Goal: Task Accomplishment & Management: Manage account settings

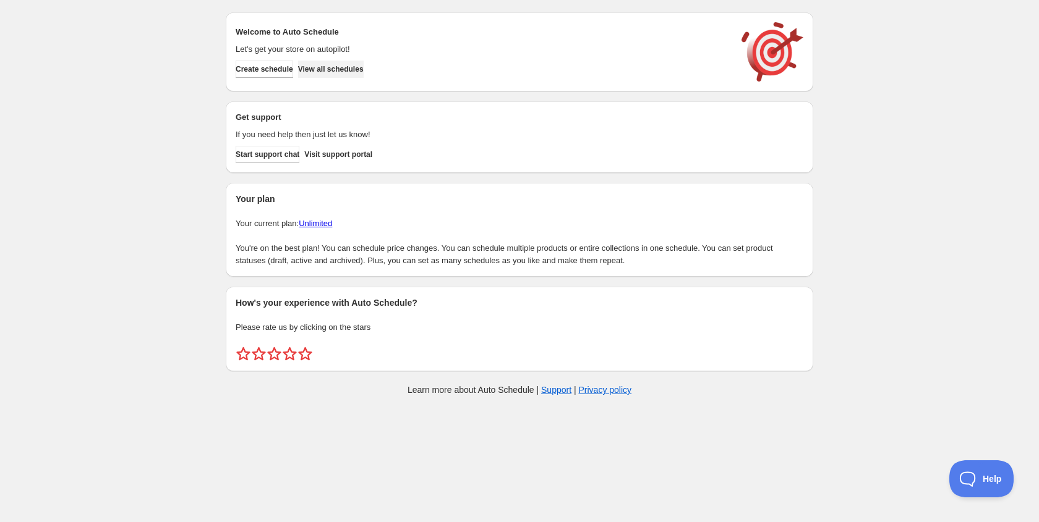
click at [361, 76] on button "View all schedules" at bounding box center [331, 69] width 66 height 17
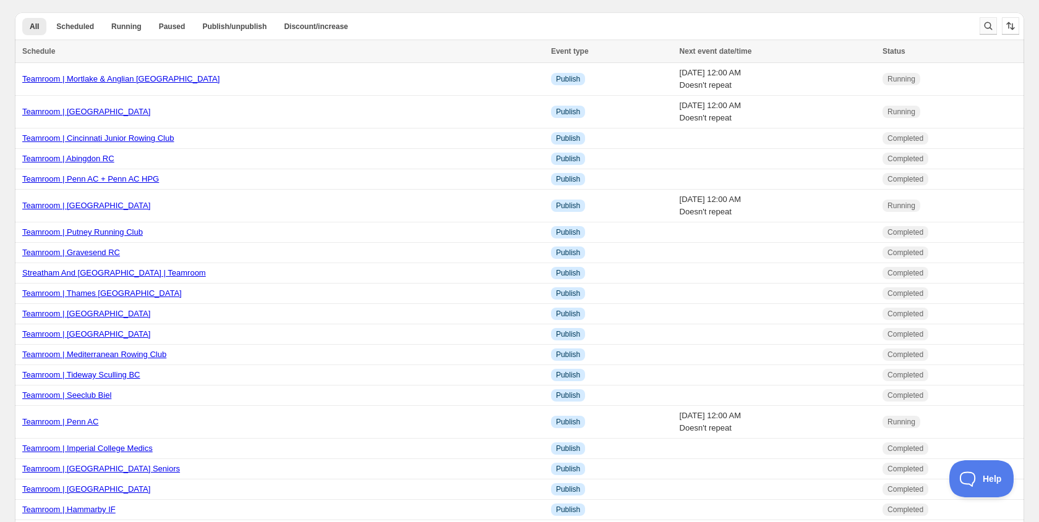
click at [989, 30] on icon "Search and filter results" at bounding box center [988, 26] width 12 height 12
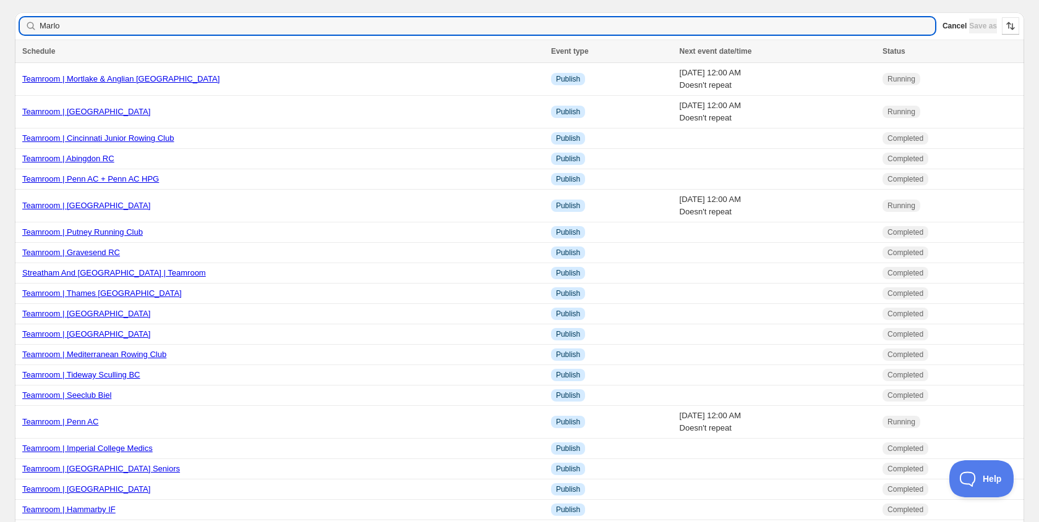
type input "Marlow"
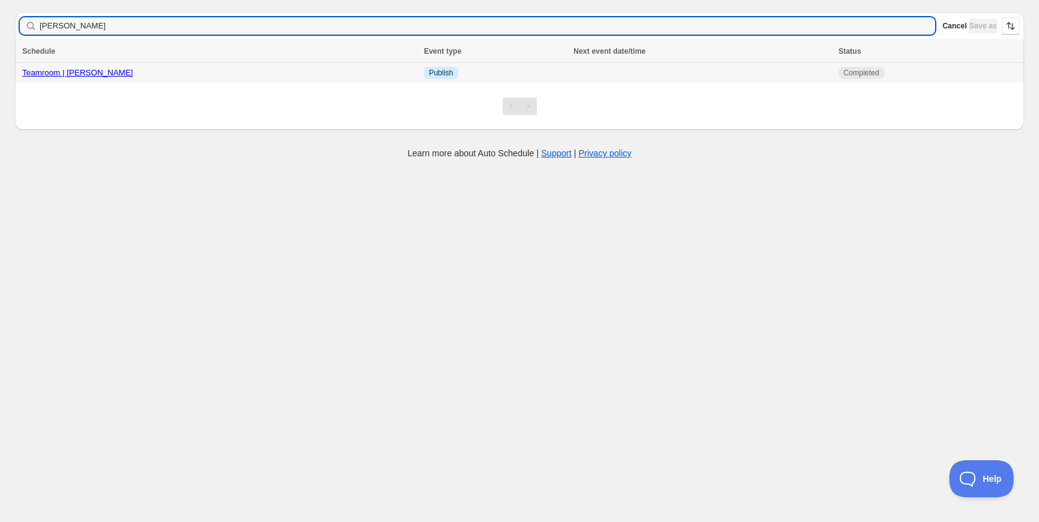
click at [85, 77] on link "Teamroom | Marlow RC" at bounding box center [77, 72] width 111 height 9
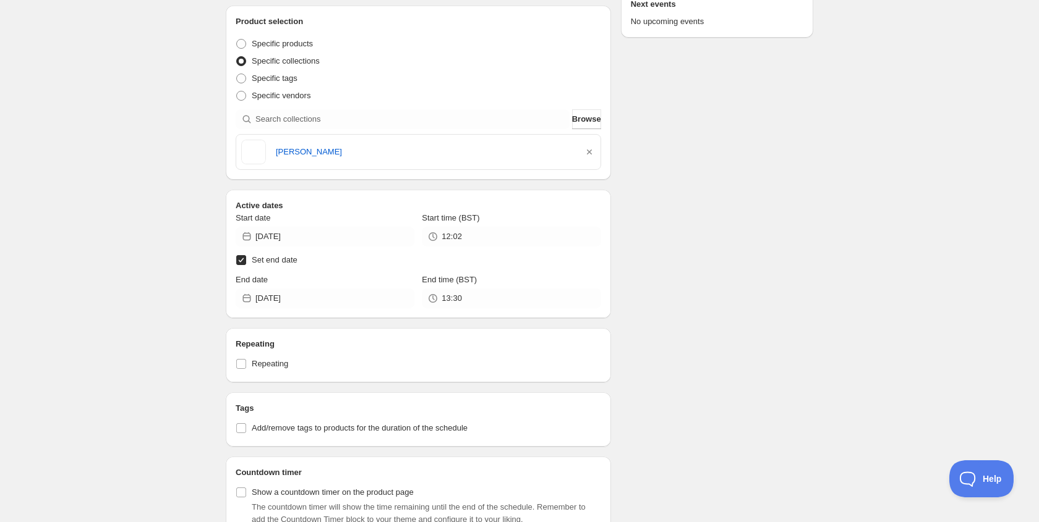
scroll to position [265, 0]
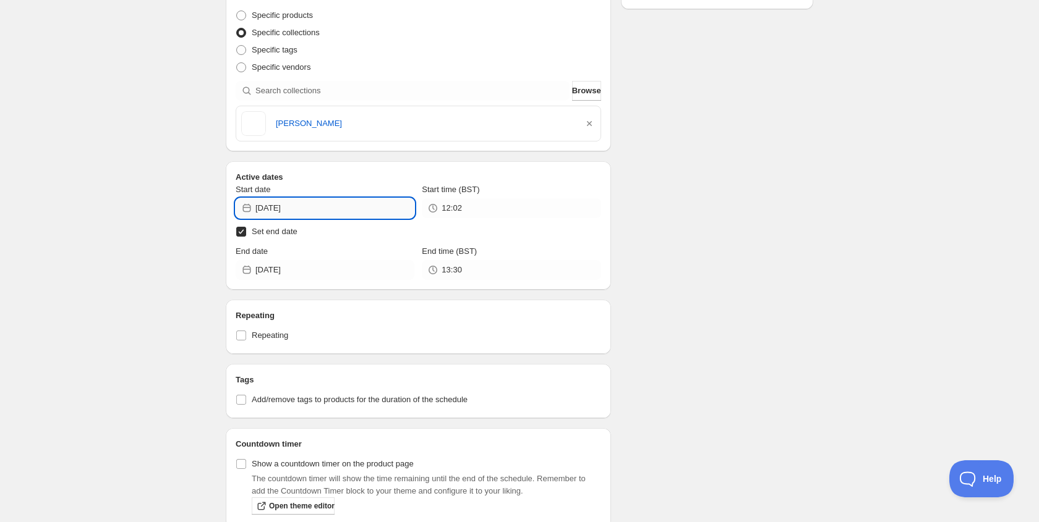
click at [332, 206] on input "2025-03-28" at bounding box center [334, 208] width 159 height 20
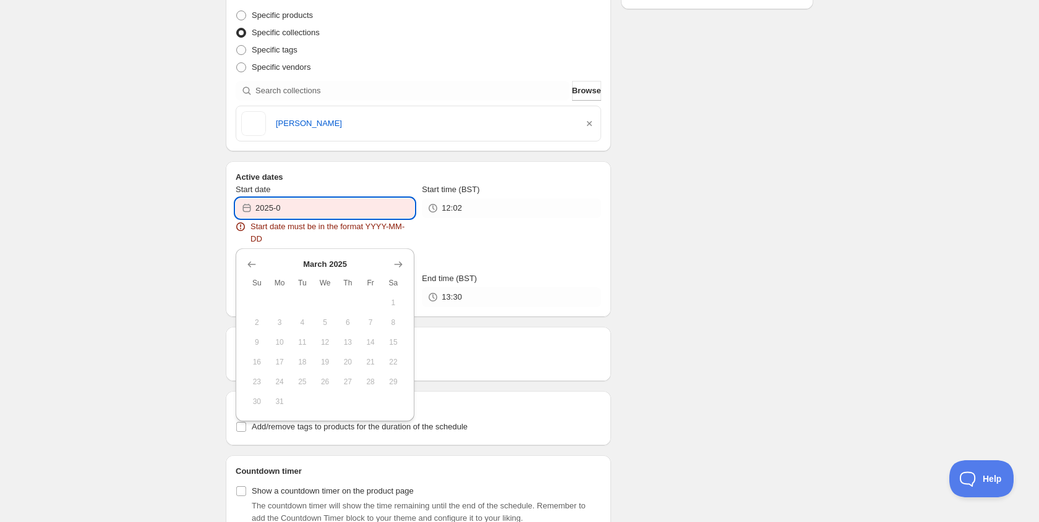
type input "2025-"
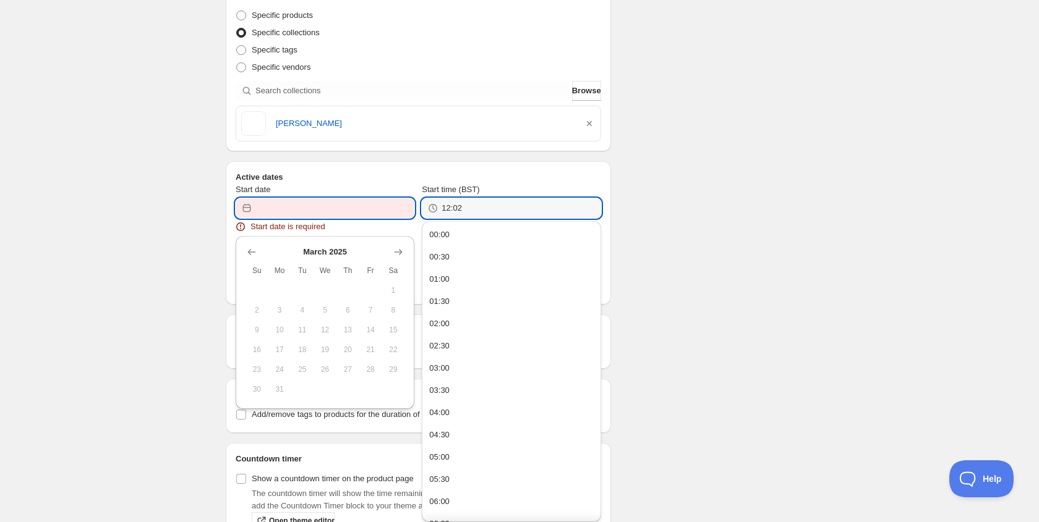
click at [305, 203] on input "Start date" at bounding box center [334, 208] width 159 height 20
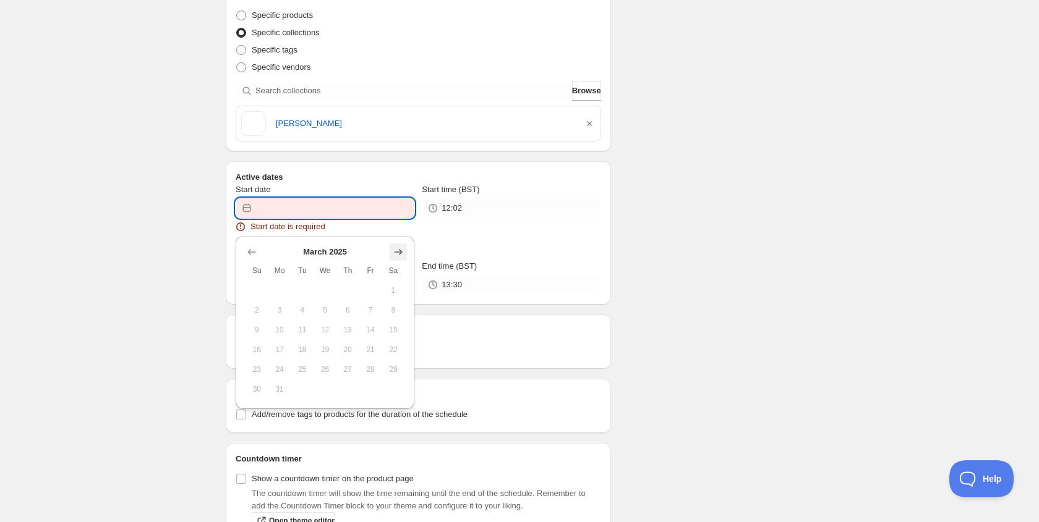
click at [401, 258] on icon "Show next month, April 2025" at bounding box center [398, 252] width 12 height 12
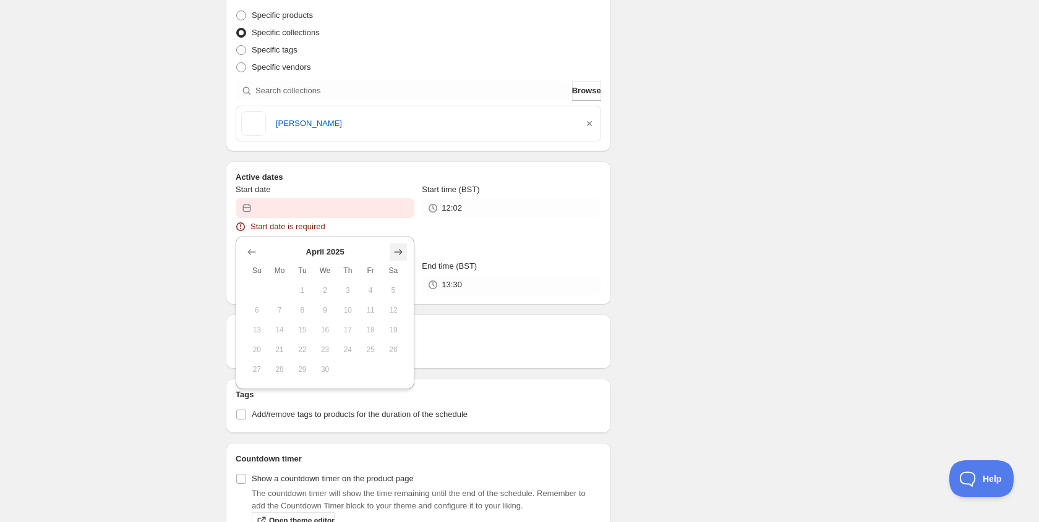
click at [401, 258] on icon "Show next month, May 2025" at bounding box center [398, 252] width 12 height 12
click at [401, 258] on icon "Show next month, June 2025" at bounding box center [398, 252] width 12 height 12
click at [401, 258] on icon "Show next month, July 2025" at bounding box center [398, 252] width 12 height 12
click at [401, 258] on icon "Show next month, August 2025" at bounding box center [398, 252] width 12 height 12
click at [401, 258] on icon "Show next month, September 2025" at bounding box center [398, 252] width 12 height 12
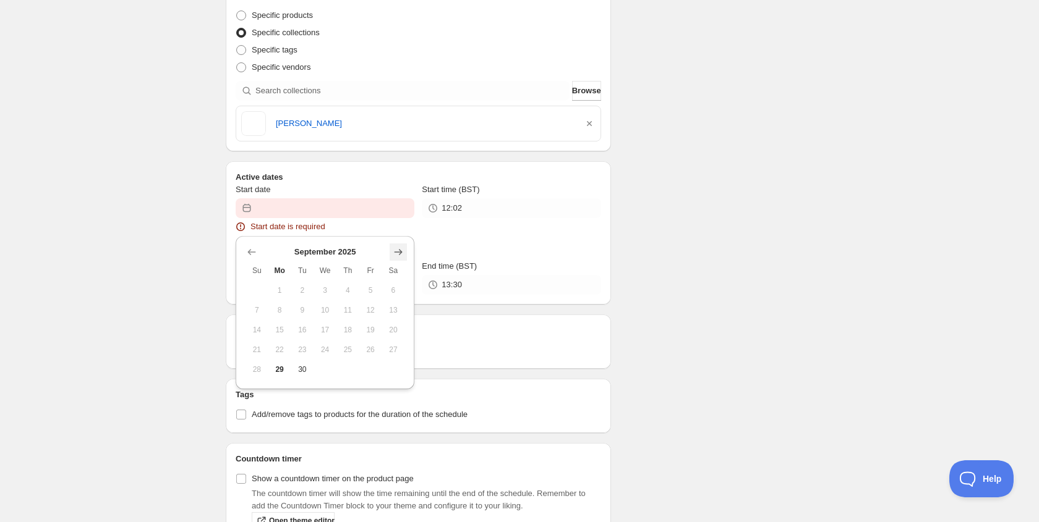
click at [401, 258] on icon "Show next month, October 2025" at bounding box center [398, 252] width 12 height 12
click at [254, 256] on icon "Show previous month, September 2025" at bounding box center [251, 252] width 12 height 12
click at [281, 365] on span "29" at bounding box center [279, 370] width 13 height 10
type input "2025-09-29"
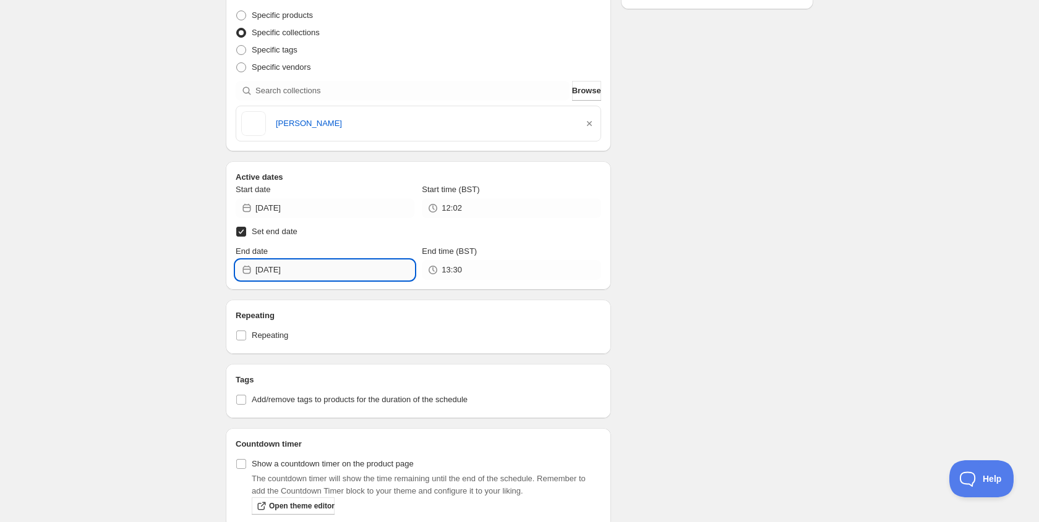
click at [290, 279] on div "Teamroom | Marlow RC. This page is ready Teamroom | Marlow RC Completed Duplica…" at bounding box center [519, 496] width 1039 height 1522
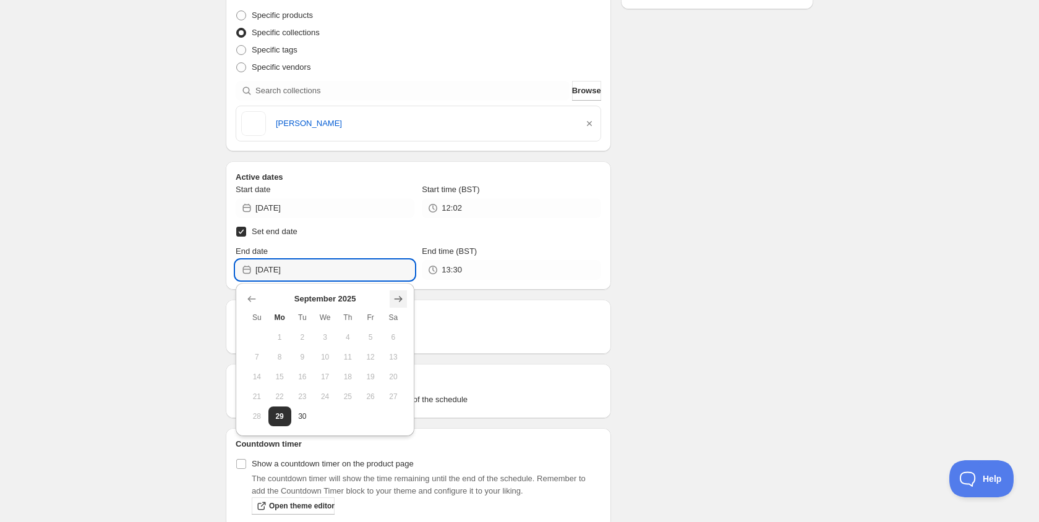
click at [399, 297] on icon "Show next month, October 2025" at bounding box center [398, 299] width 8 height 6
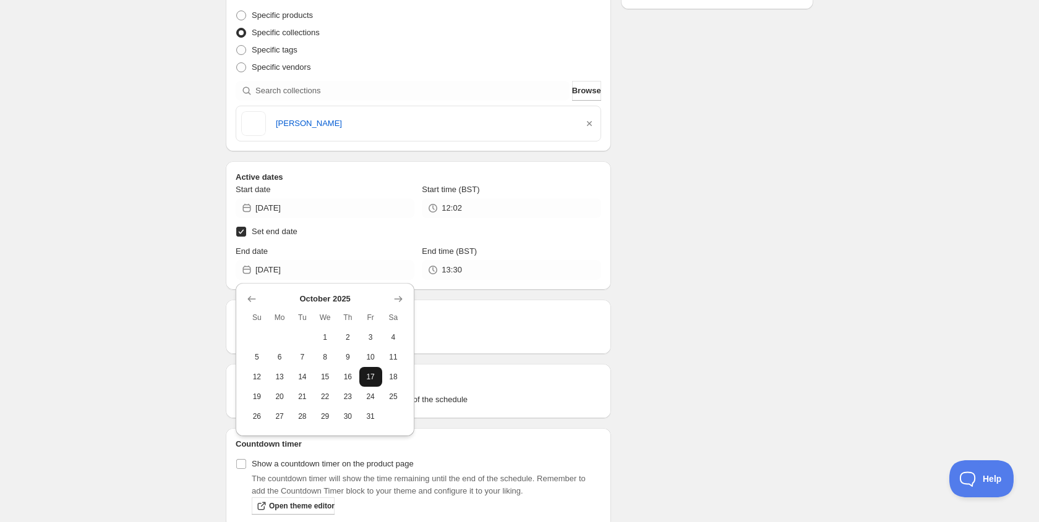
click at [367, 373] on span "17" at bounding box center [370, 377] width 13 height 10
type input "2025-10-17"
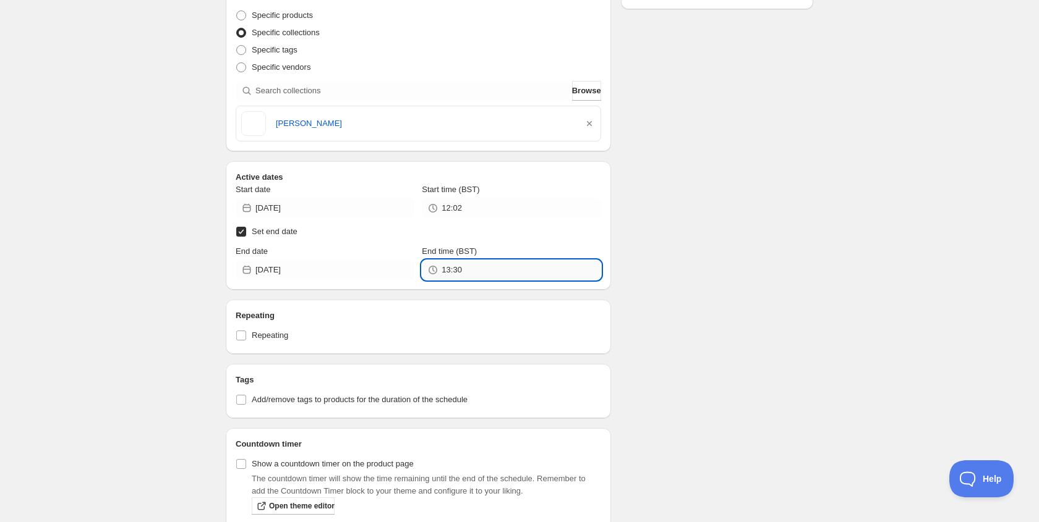
click at [450, 274] on input "13:30" at bounding box center [520, 270] width 159 height 20
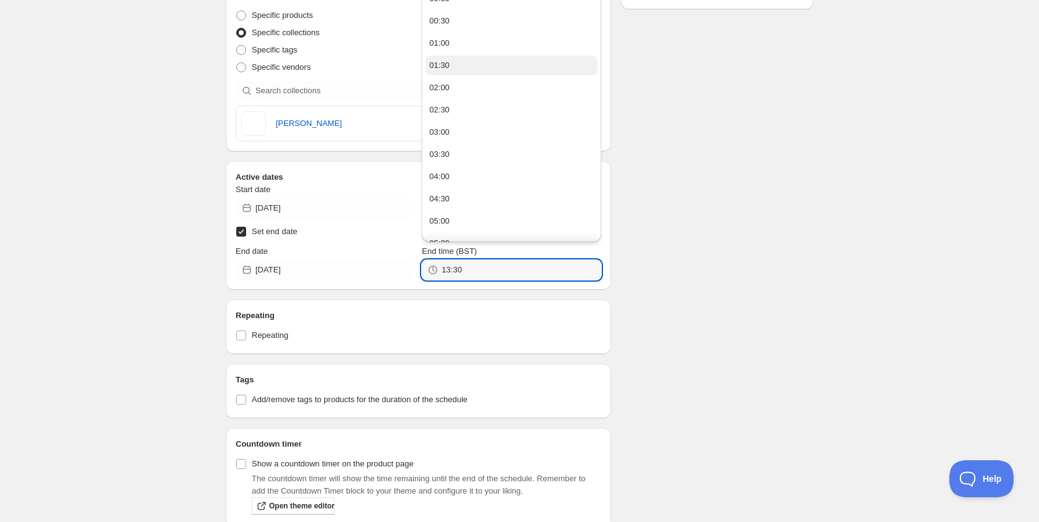
scroll to position [232, 0]
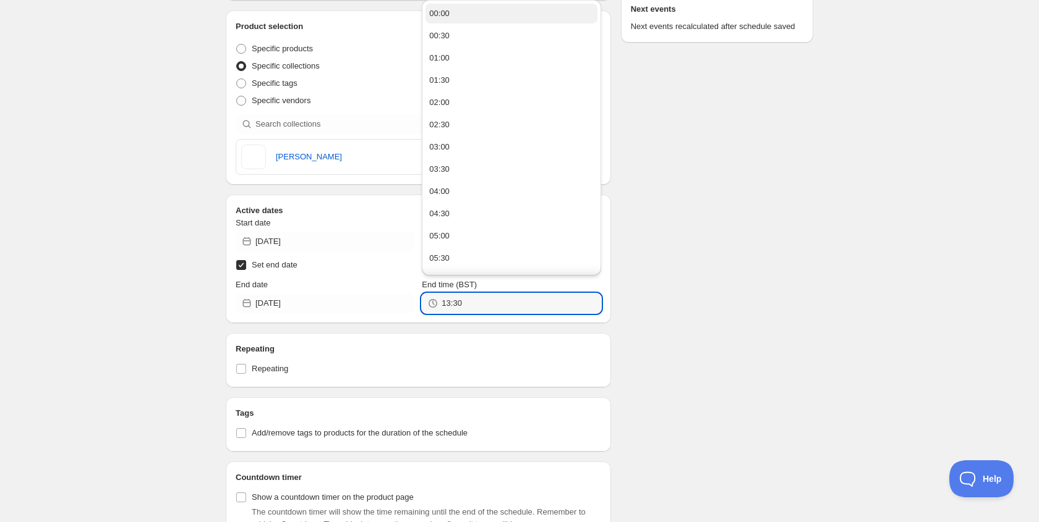
click at [447, 12] on div "00:00" at bounding box center [439, 13] width 20 height 12
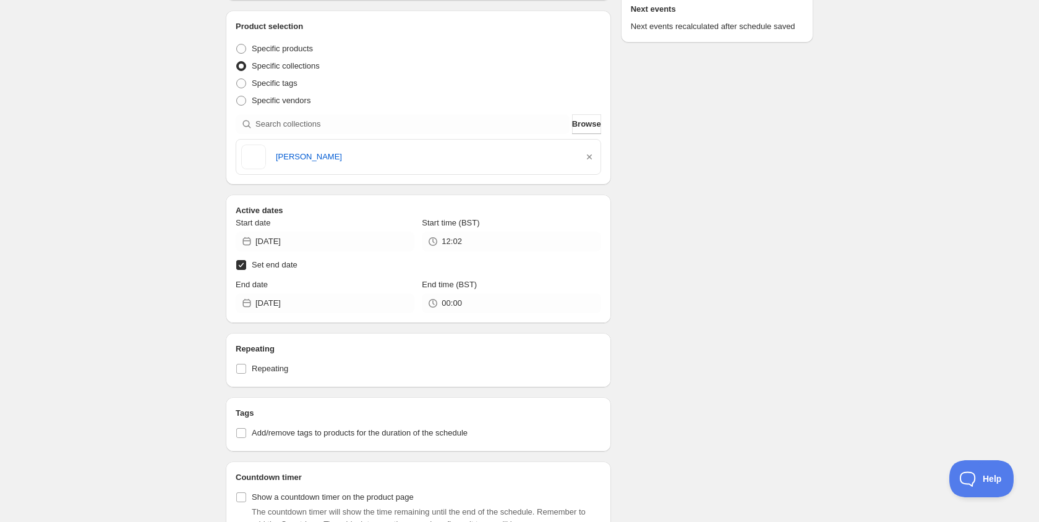
type input "00:00"
click at [467, 247] on input "12:02" at bounding box center [520, 242] width 159 height 20
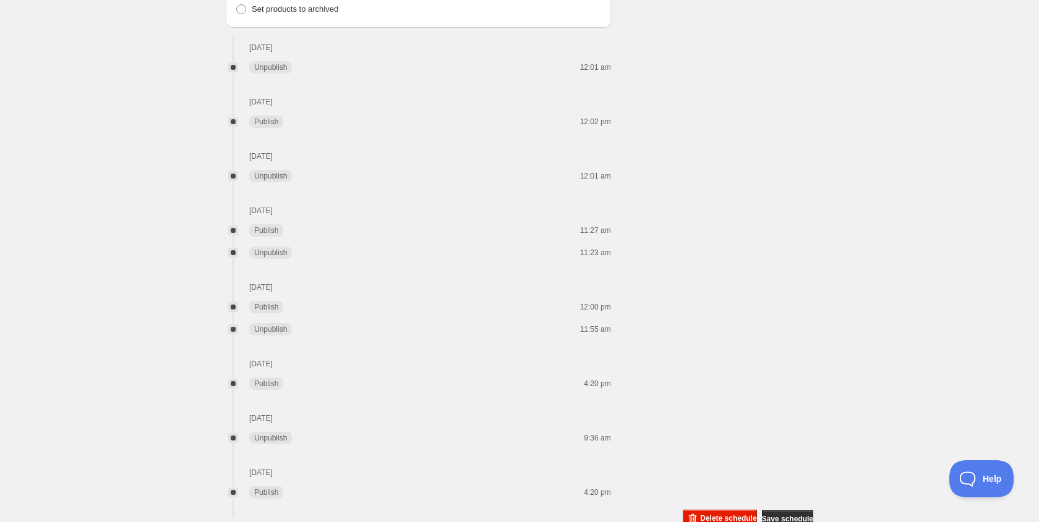
scroll to position [998, 0]
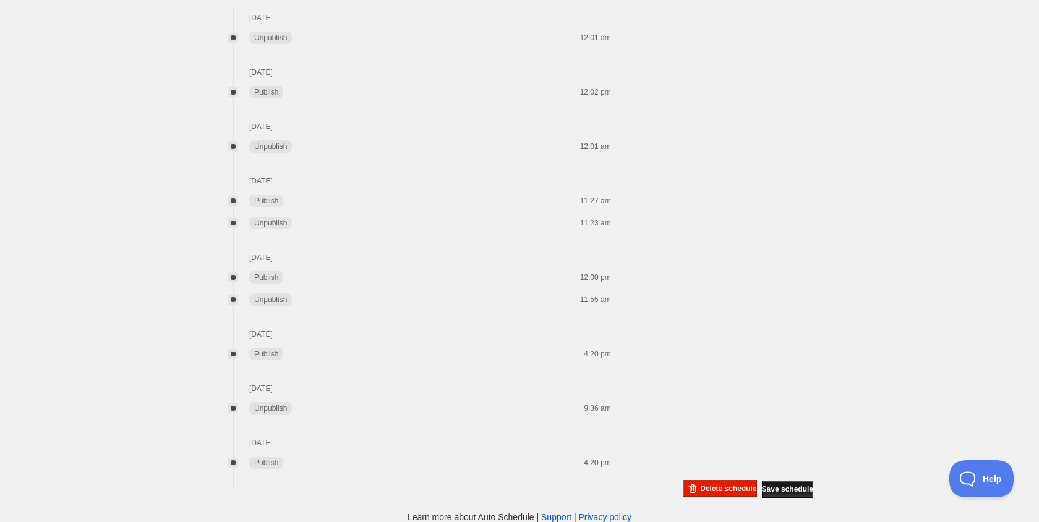
click at [782, 492] on span "Save schedule" at bounding box center [787, 490] width 51 height 10
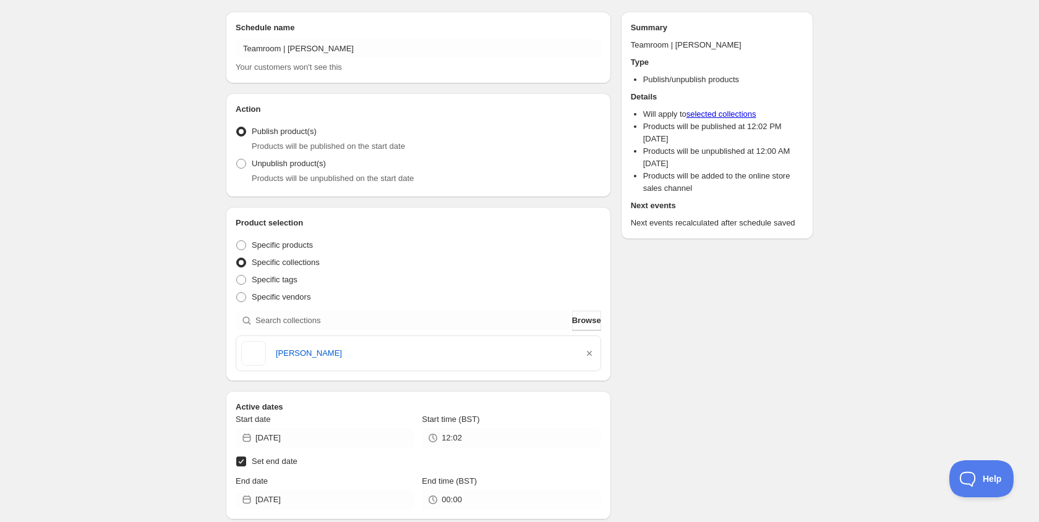
scroll to position [0, 0]
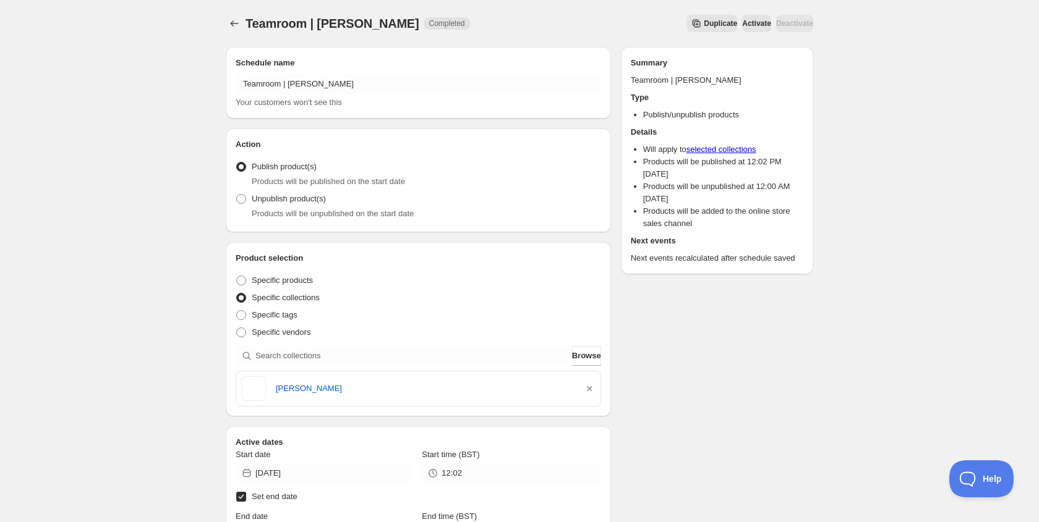
click at [477, 218] on div "Products will be unpublished on the start date" at bounding box center [426, 214] width 349 height 12
click at [233, 23] on icon "Schedules" at bounding box center [234, 23] width 12 height 12
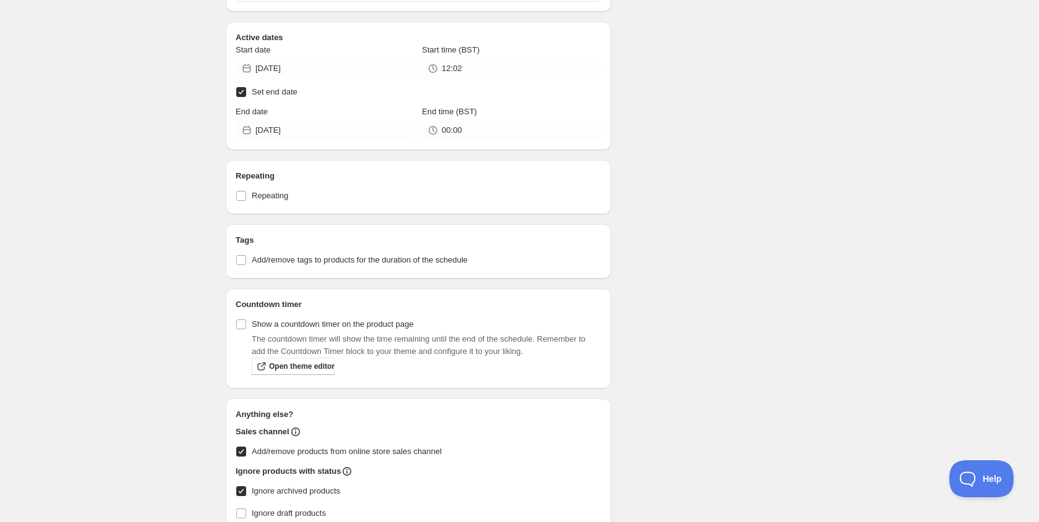
scroll to position [404, 0]
click at [465, 63] on input "12:02" at bounding box center [520, 69] width 159 height 20
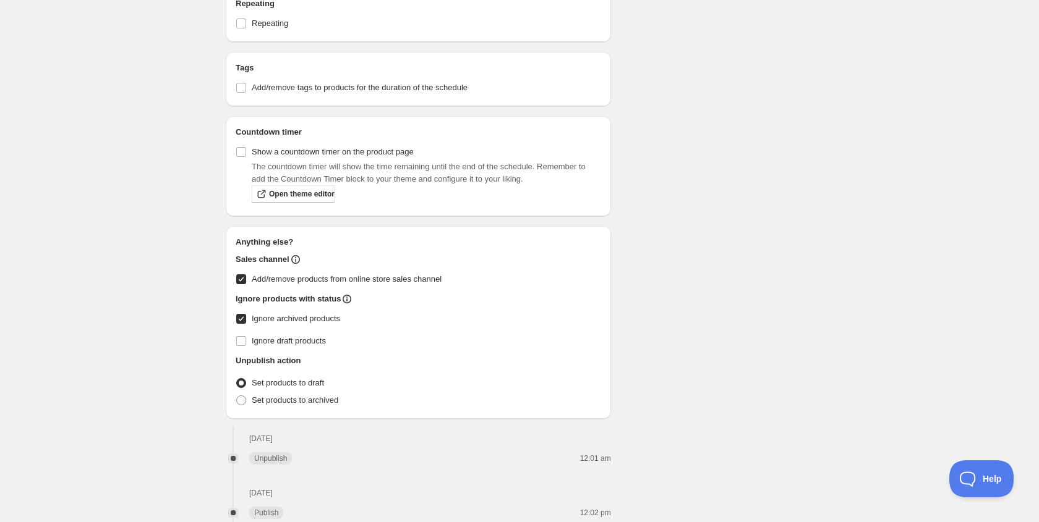
scroll to position [998, 0]
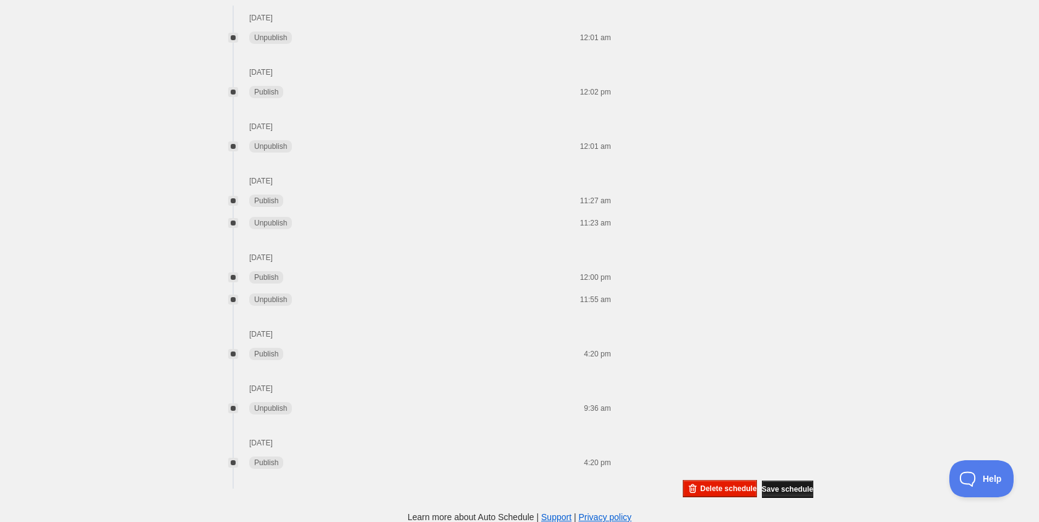
type input "12:03"
click at [768, 491] on span "Save schedule" at bounding box center [787, 490] width 51 height 10
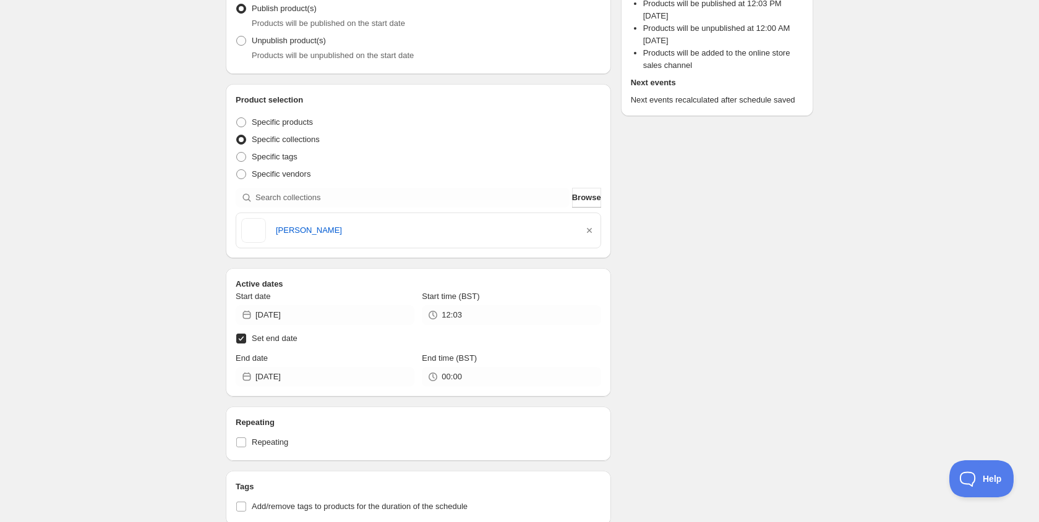
scroll to position [0, 0]
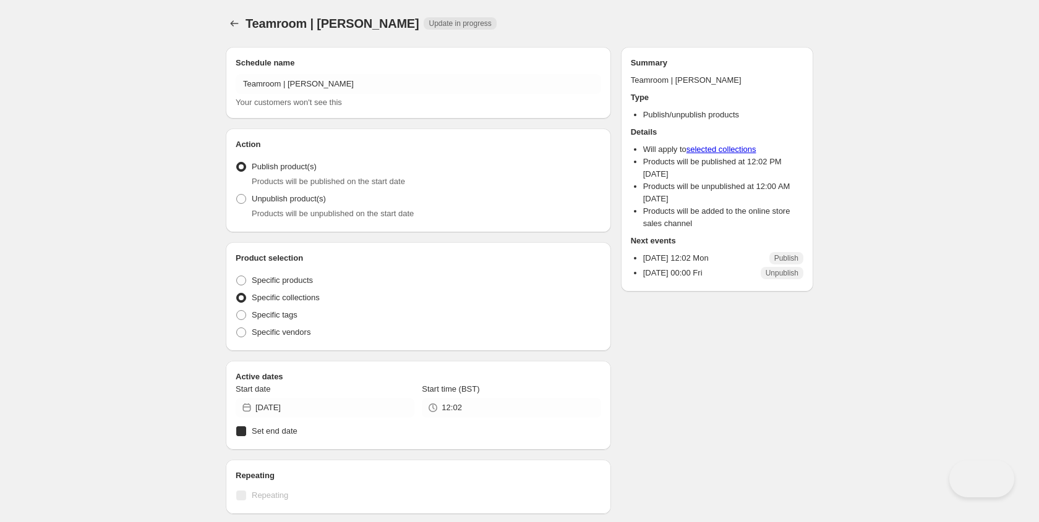
radio input "true"
checkbox input "true"
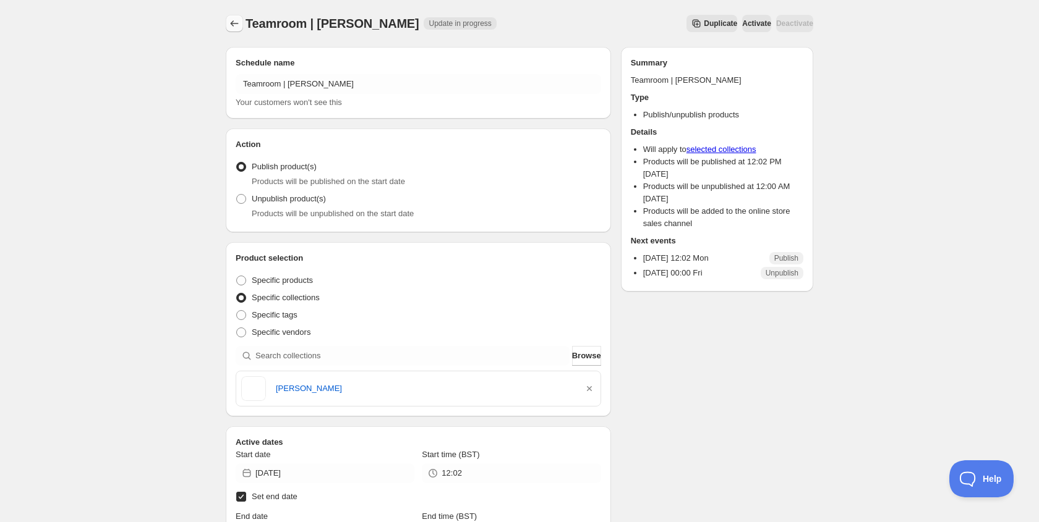
click at [232, 24] on icon "Schedules" at bounding box center [235, 23] width 8 height 6
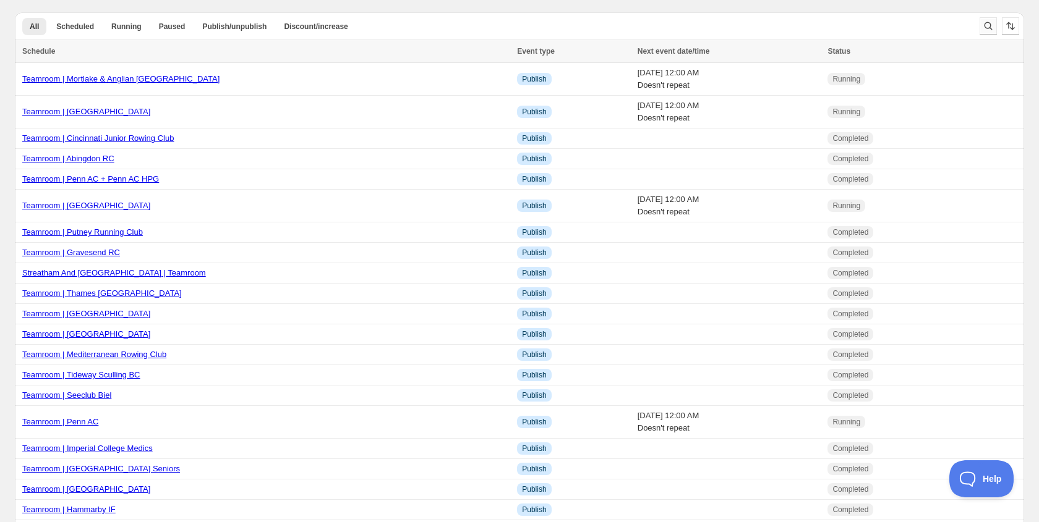
click at [987, 21] on icon "Search and filter results" at bounding box center [988, 26] width 12 height 12
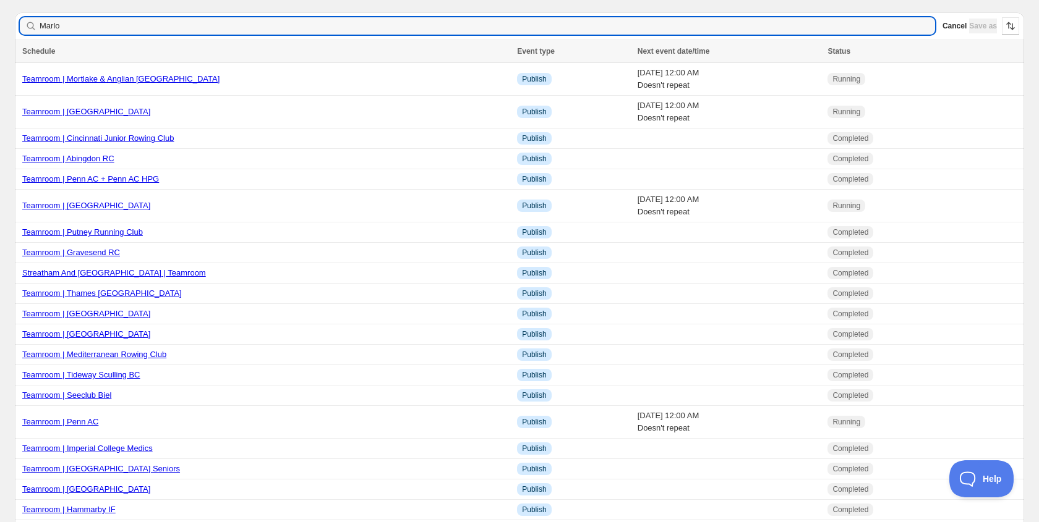
type input "[PERSON_NAME]"
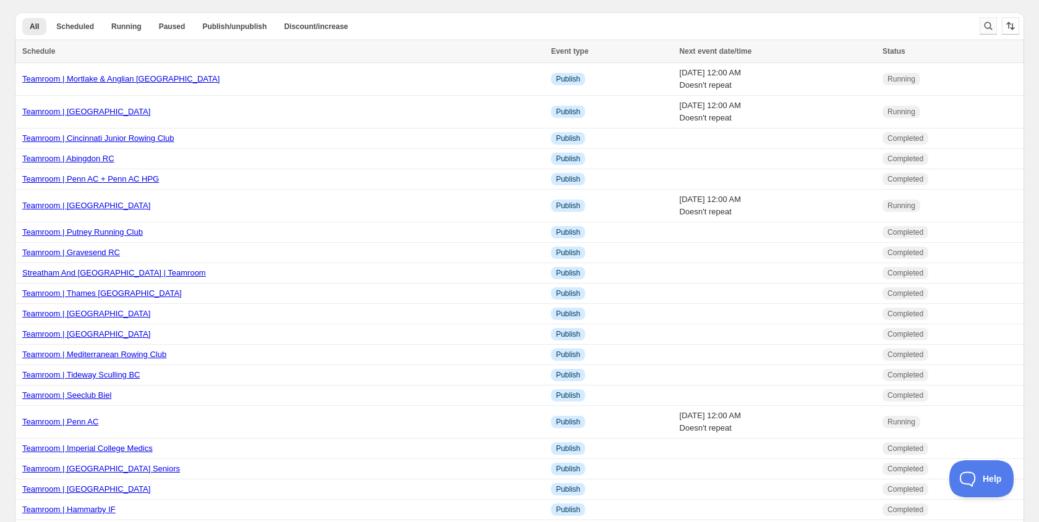
click at [985, 19] on button "Search and filter results" at bounding box center [987, 25] width 17 height 17
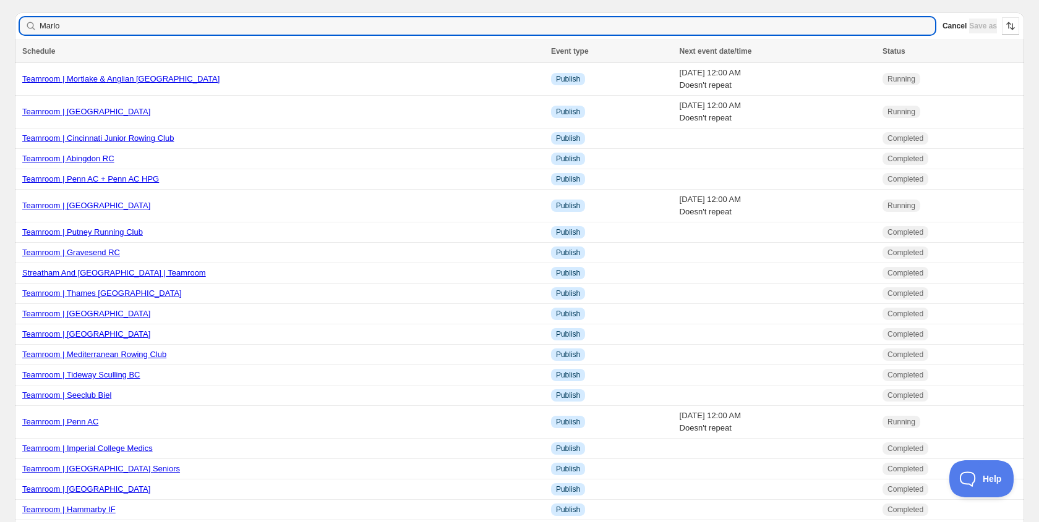
type input "Marlow"
